Goal: Information Seeking & Learning: Find specific fact

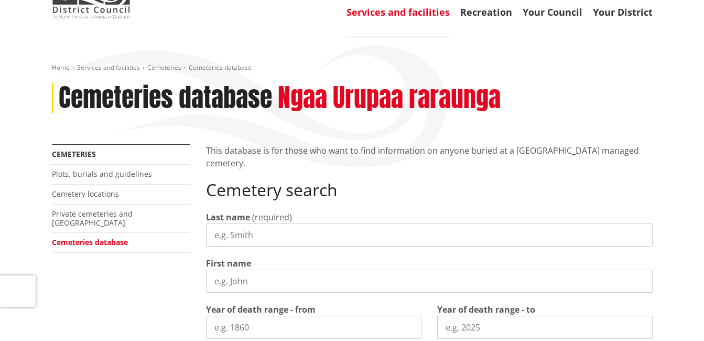
scroll to position [105, 0]
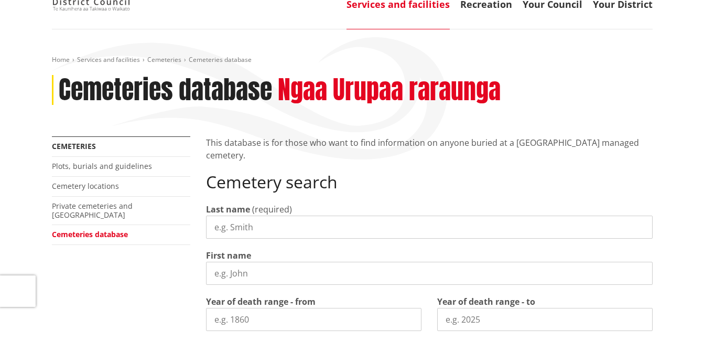
click at [216, 224] on input "Last name" at bounding box center [429, 226] width 447 height 23
type input "[PERSON_NAME]"
click at [215, 313] on input "Year of death range - from" at bounding box center [313, 319] width 215 height 23
click at [410, 321] on input "1949" at bounding box center [313, 319] width 215 height 23
click at [409, 314] on input "1949" at bounding box center [313, 319] width 215 height 23
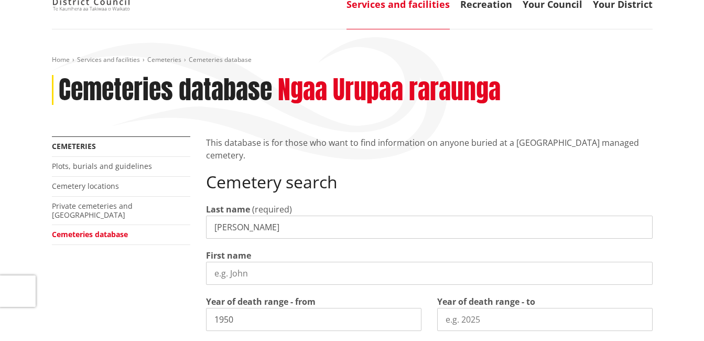
type input "1950"
click at [409, 314] on input "1950" at bounding box center [313, 319] width 215 height 23
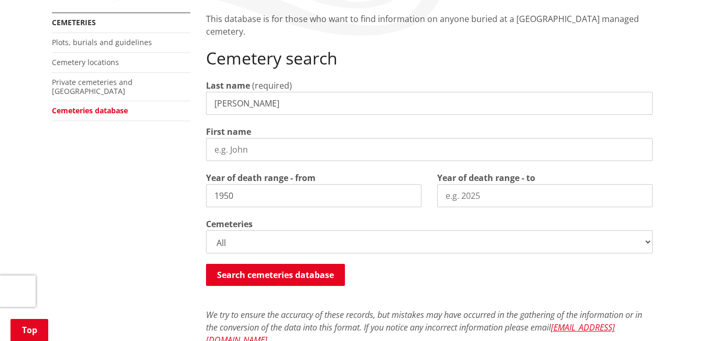
scroll to position [231, 0]
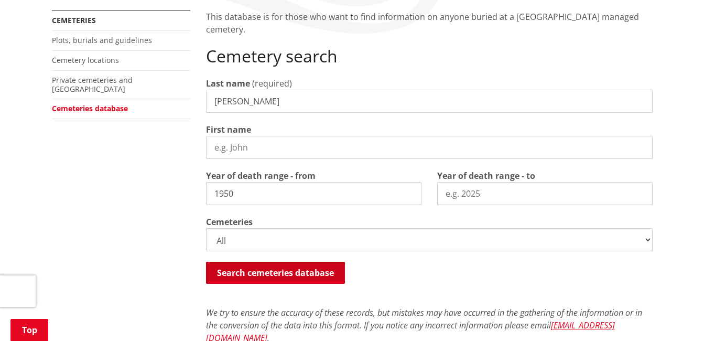
click at [302, 278] on button "Search cemeteries database" at bounding box center [275, 273] width 139 height 22
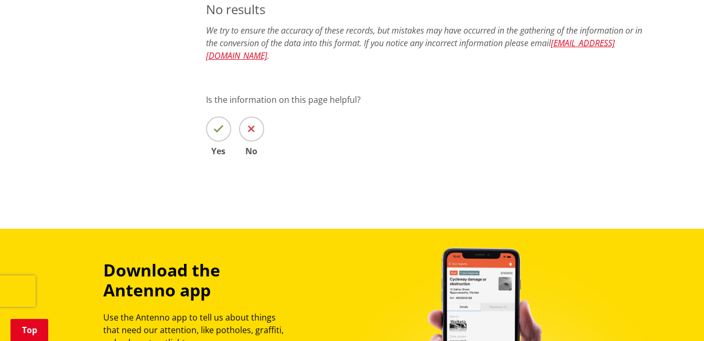
scroll to position [239, 0]
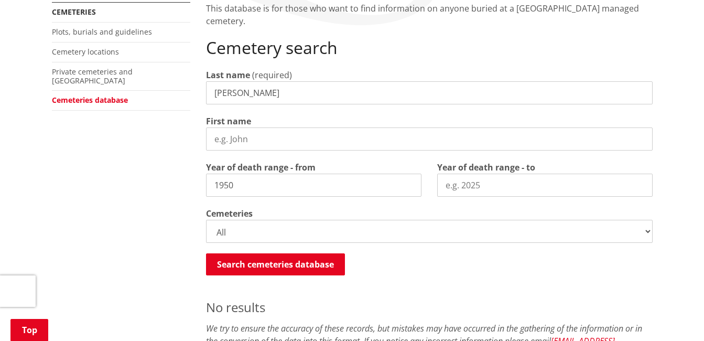
click at [252, 136] on input "First name" at bounding box center [429, 138] width 447 height 23
type input "[PERSON_NAME]"
click at [444, 188] on input "Year of death range - to" at bounding box center [544, 184] width 215 height 23
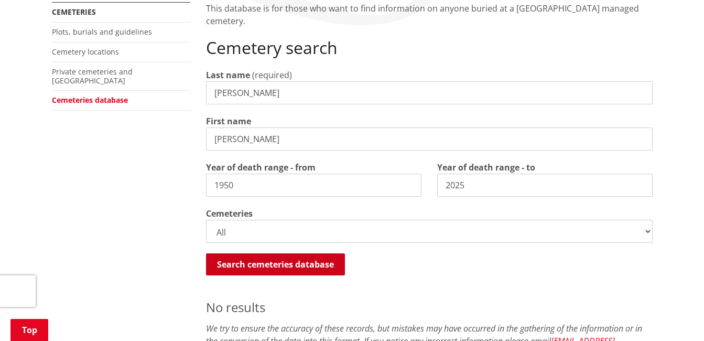
type input "2025"
click at [237, 266] on button "Search cemeteries database" at bounding box center [275, 264] width 139 height 22
click at [244, 139] on input "[PERSON_NAME]" at bounding box center [429, 138] width 447 height 23
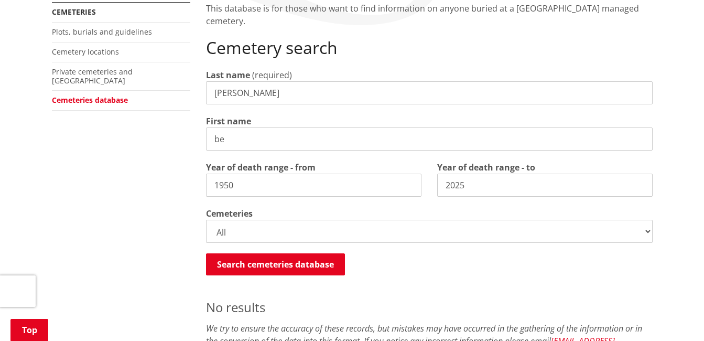
type input "b"
type input "rona"
